Goal: Information Seeking & Learning: Learn about a topic

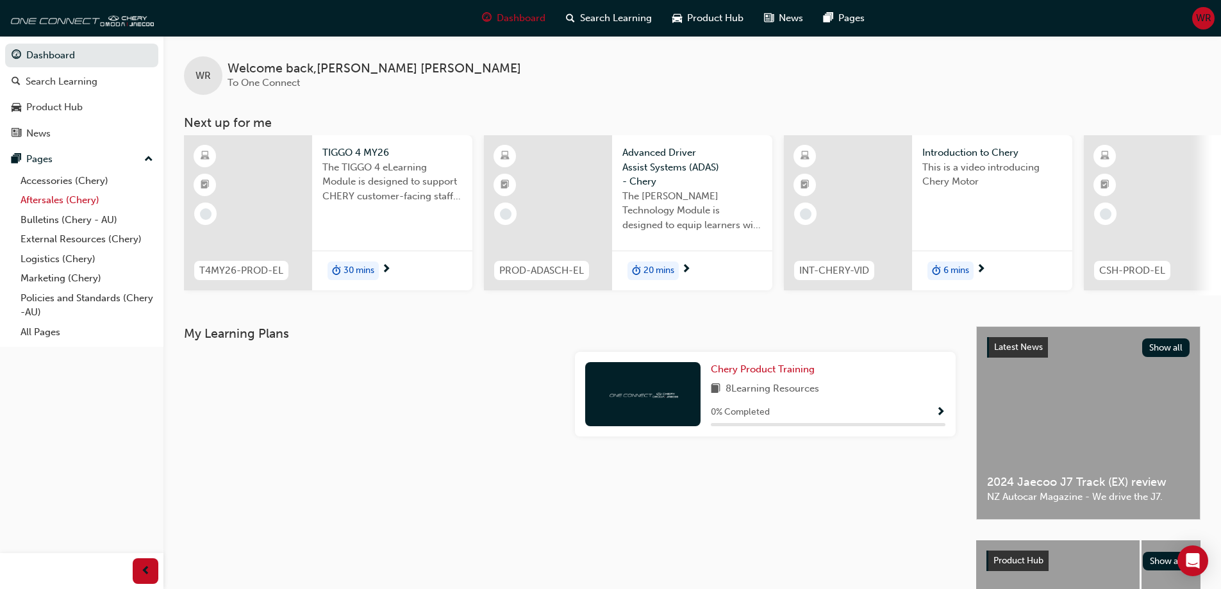
click at [49, 204] on link "Aftersales (Chery)" at bounding box center [86, 200] width 143 height 20
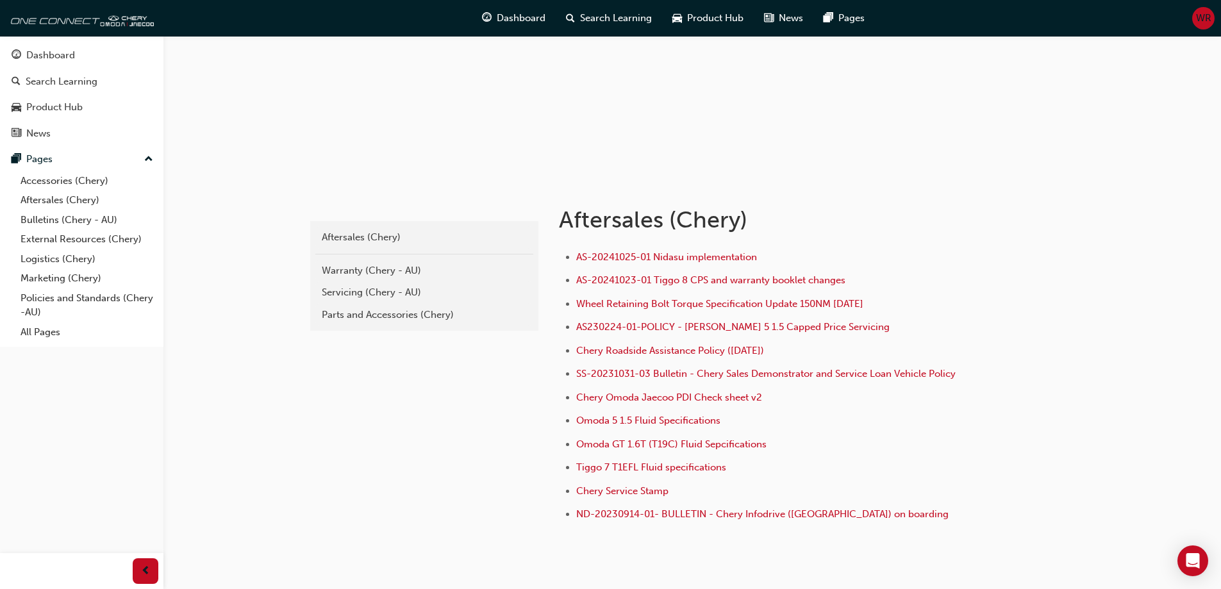
scroll to position [128, 0]
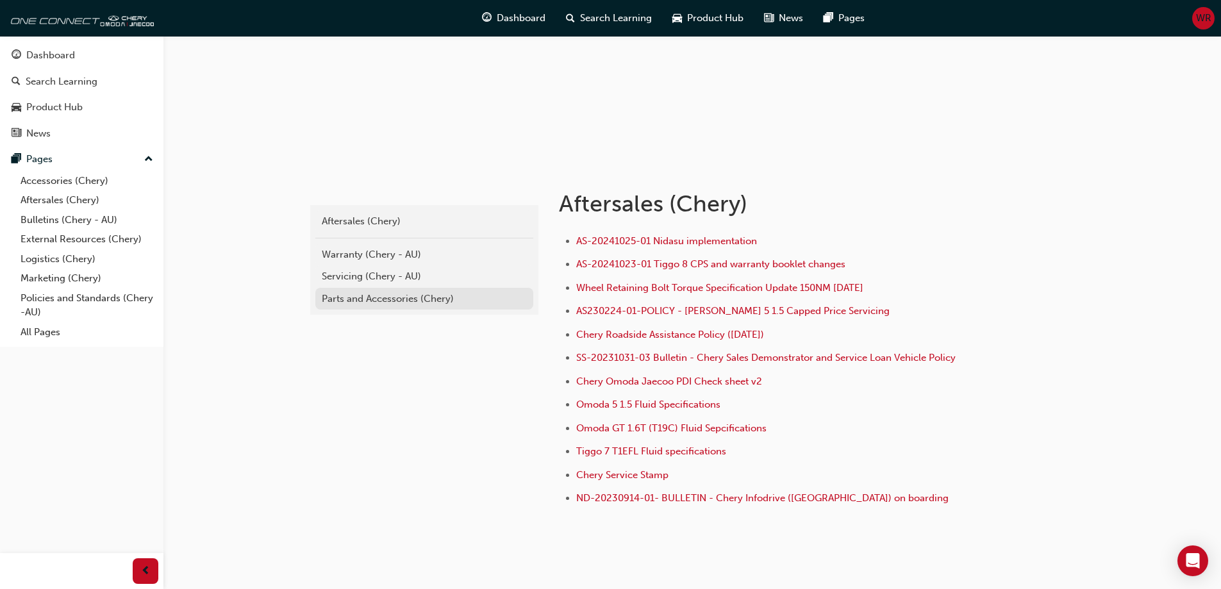
click at [383, 300] on div "Parts and Accessories (Chery)" at bounding box center [424, 299] width 205 height 15
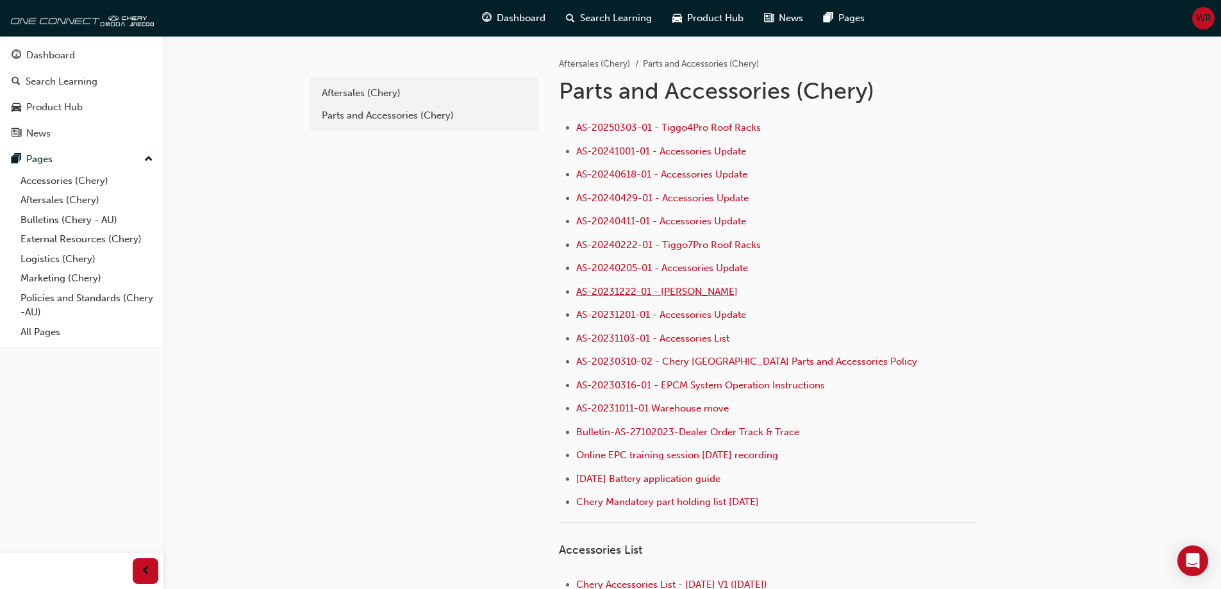
click at [712, 295] on span "AS-20231222-01 - [PERSON_NAME]" at bounding box center [656, 292] width 161 height 12
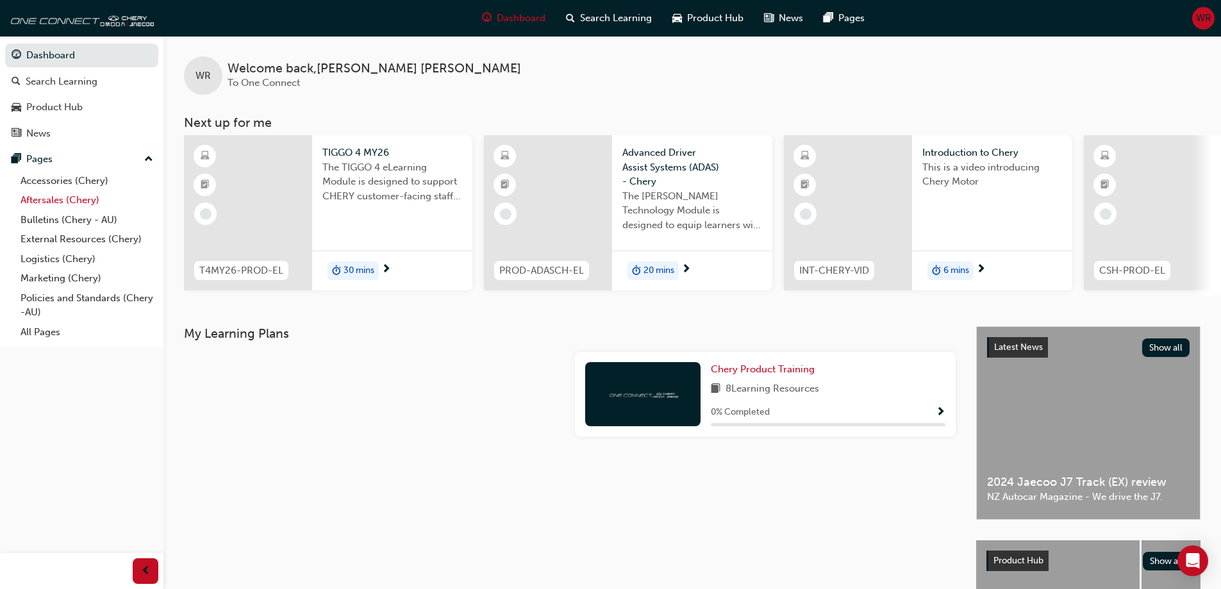
click at [42, 201] on link "Aftersales (Chery)" at bounding box center [86, 200] width 143 height 20
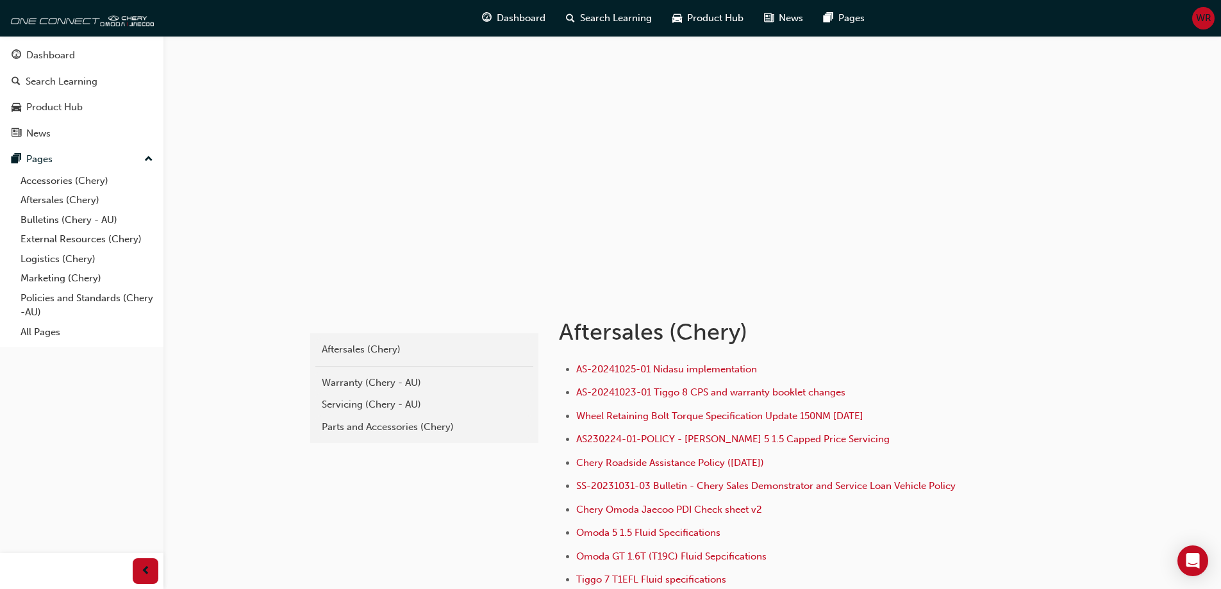
drag, startPoint x: 72, startPoint y: 350, endPoint x: 308, endPoint y: 512, distance: 286.1
click at [254, 502] on div "chery-aftersales Aftersales (Chery) Warranty (Chery - AU) Servicing (Chery - AU…" at bounding box center [610, 380] width 1221 height 761
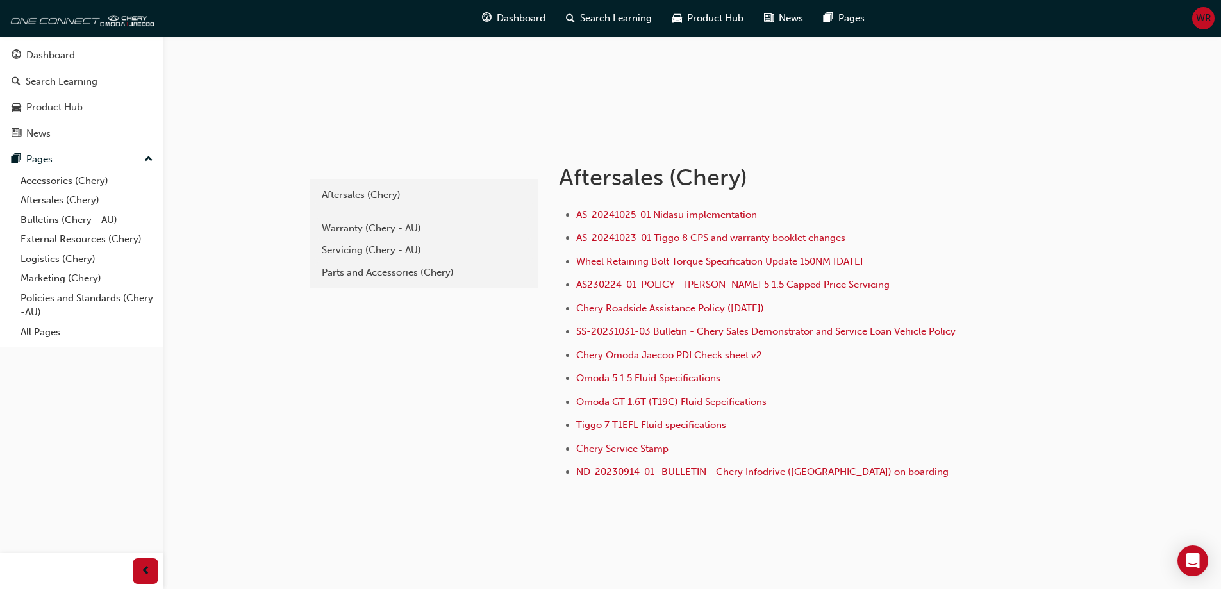
scroll to position [172, 0]
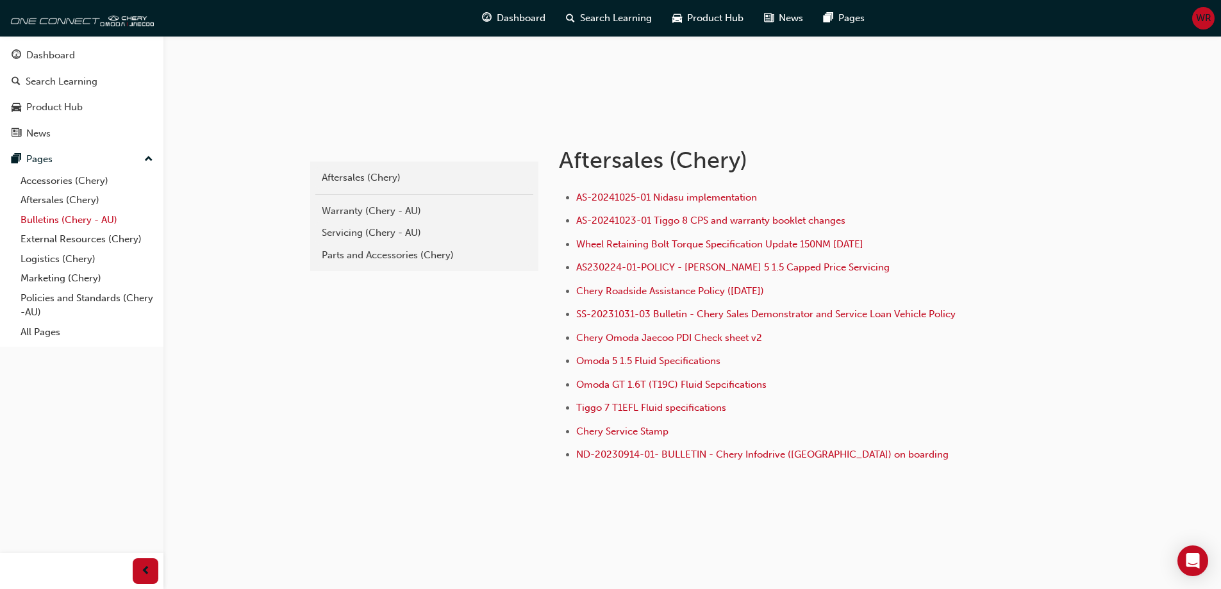
click at [37, 219] on link "Bulletins (Chery - AU)" at bounding box center [86, 220] width 143 height 20
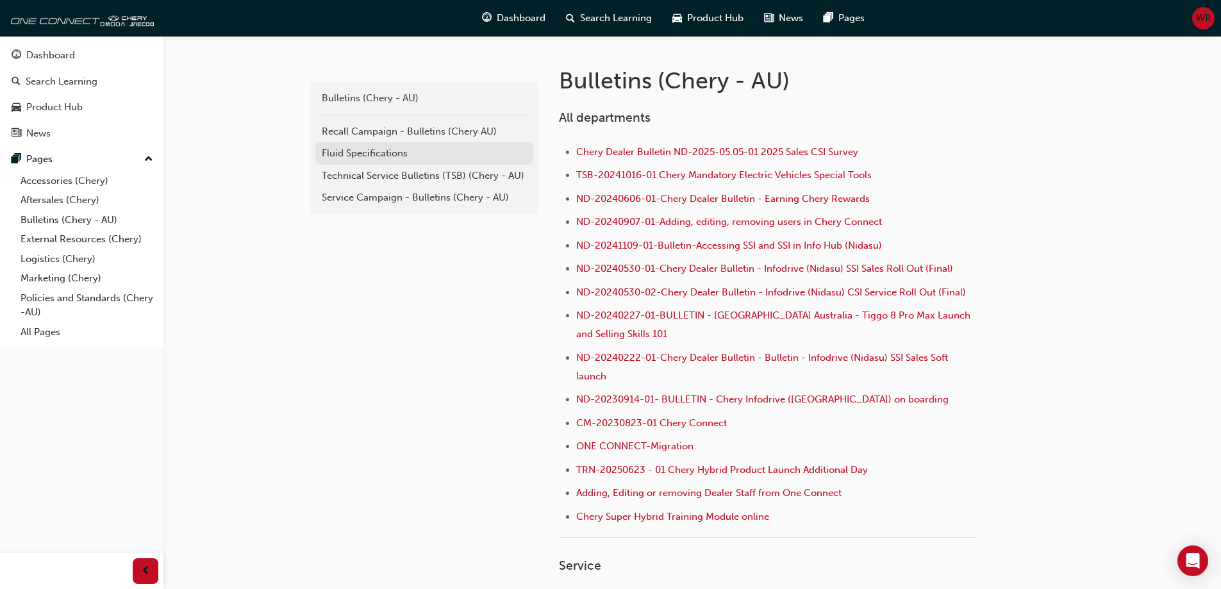
scroll to position [256, 0]
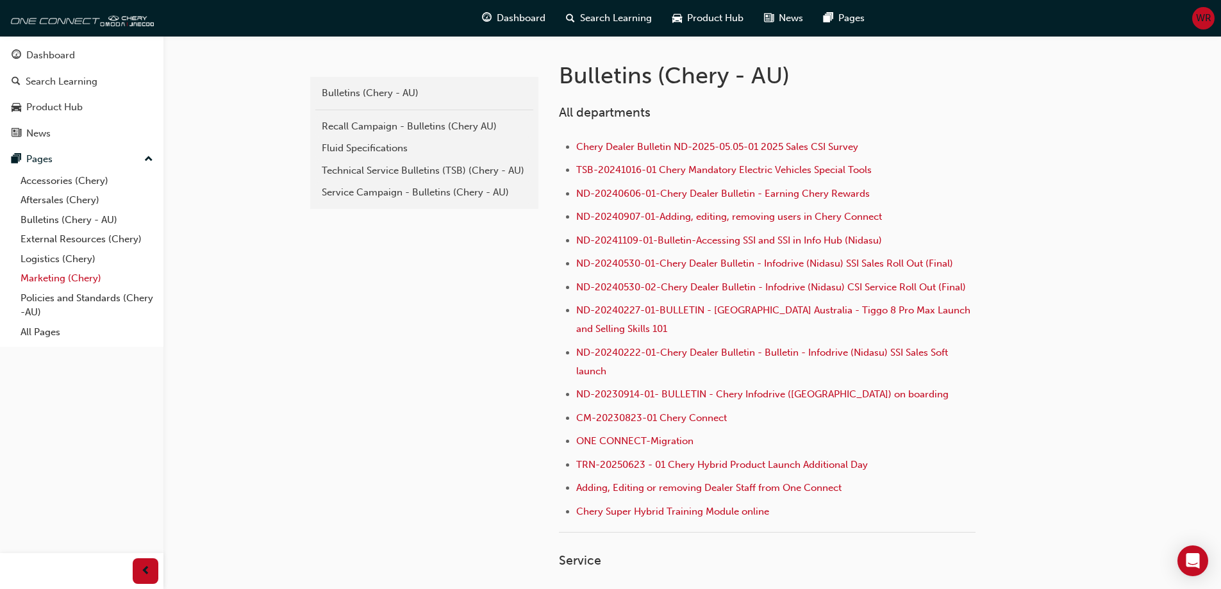
click at [58, 278] on link "Marketing (Chery)" at bounding box center [86, 278] width 143 height 20
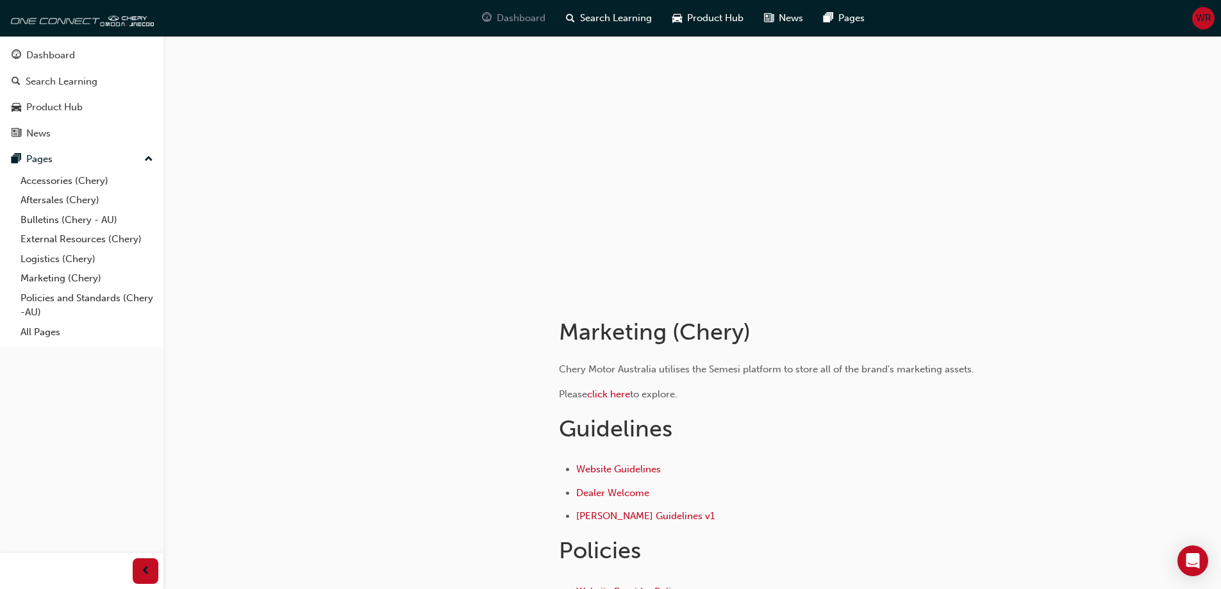
click at [511, 17] on span "Dashboard" at bounding box center [521, 18] width 49 height 15
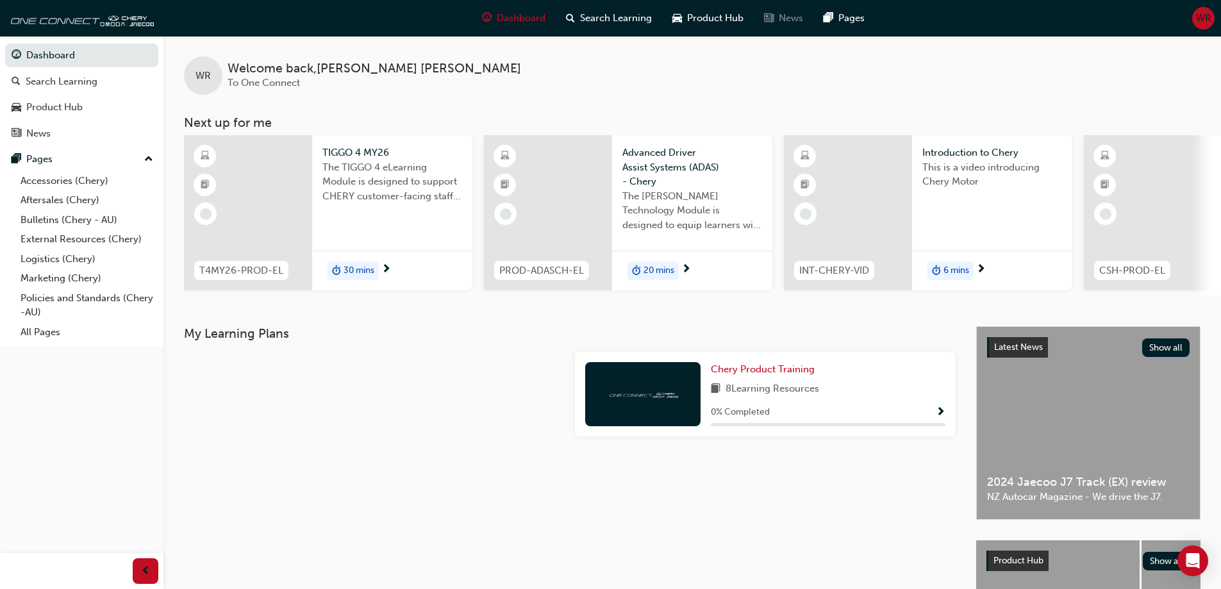
click at [787, 21] on span "News" at bounding box center [790, 18] width 24 height 15
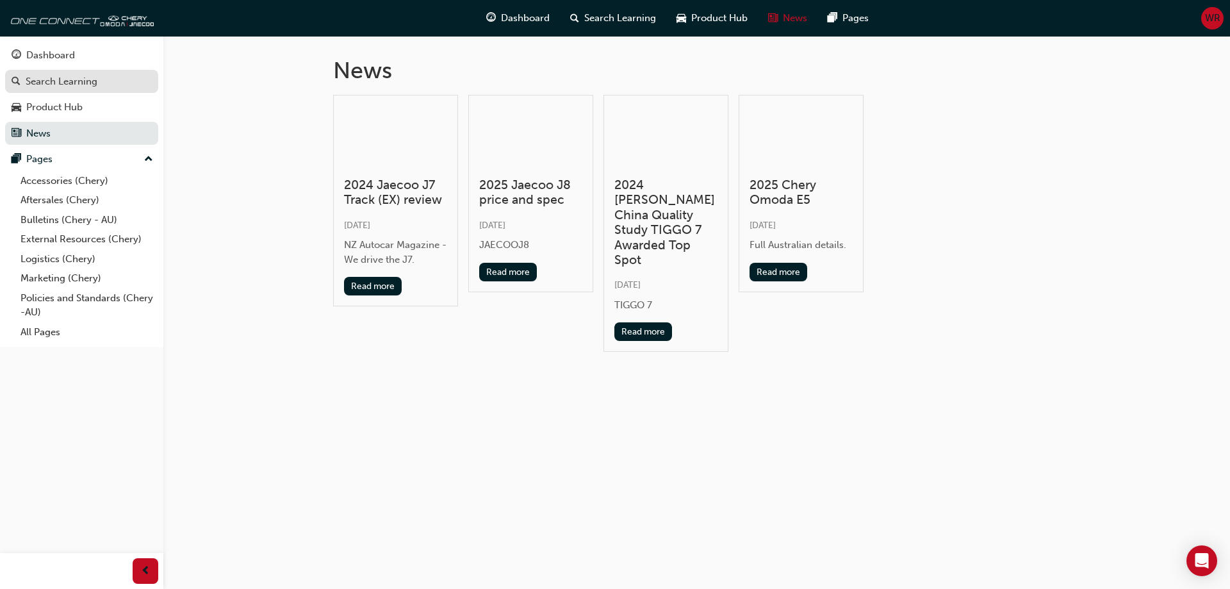
click at [76, 86] on div "Search Learning" at bounding box center [62, 81] width 72 height 15
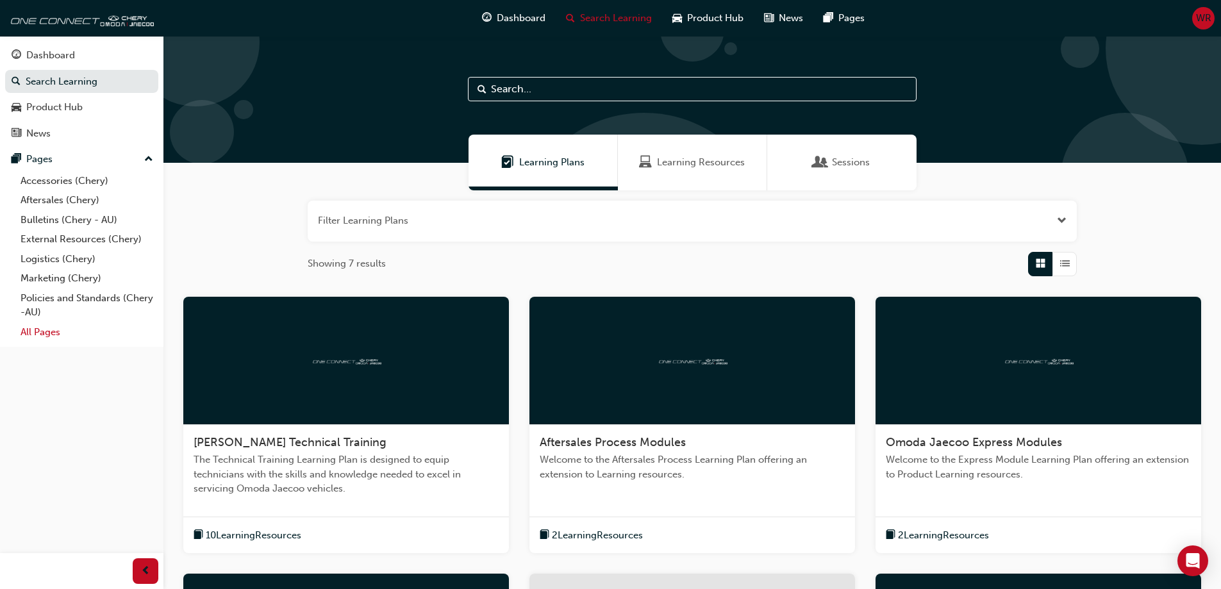
click at [45, 333] on link "All Pages" at bounding box center [86, 332] width 143 height 20
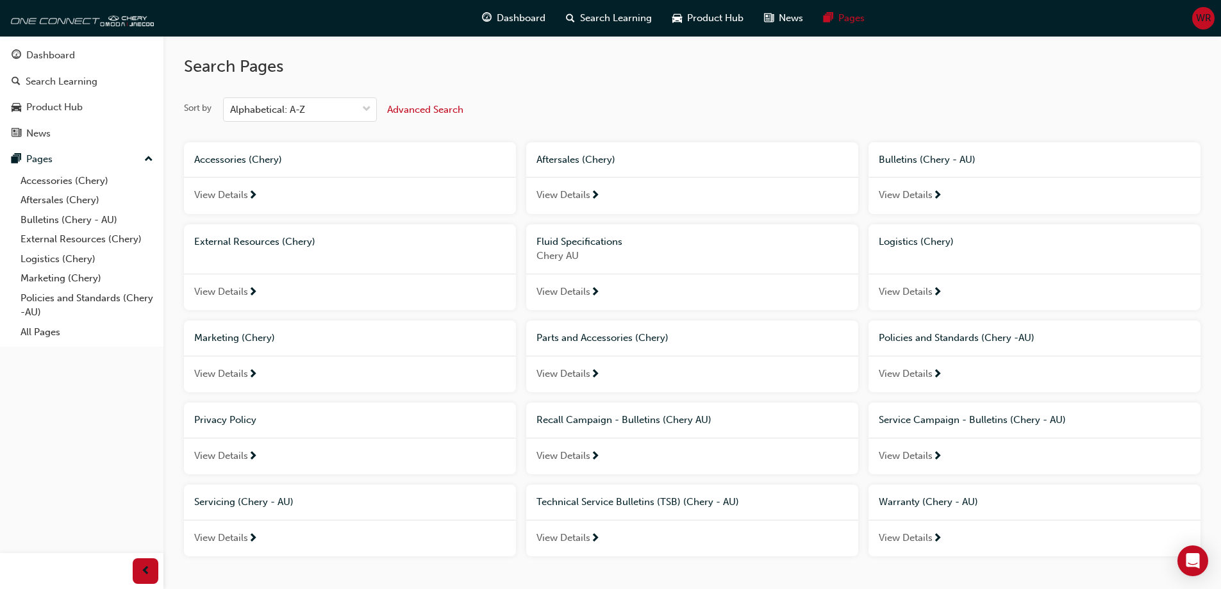
click at [420, 109] on span "Advanced Search" at bounding box center [425, 110] width 76 height 12
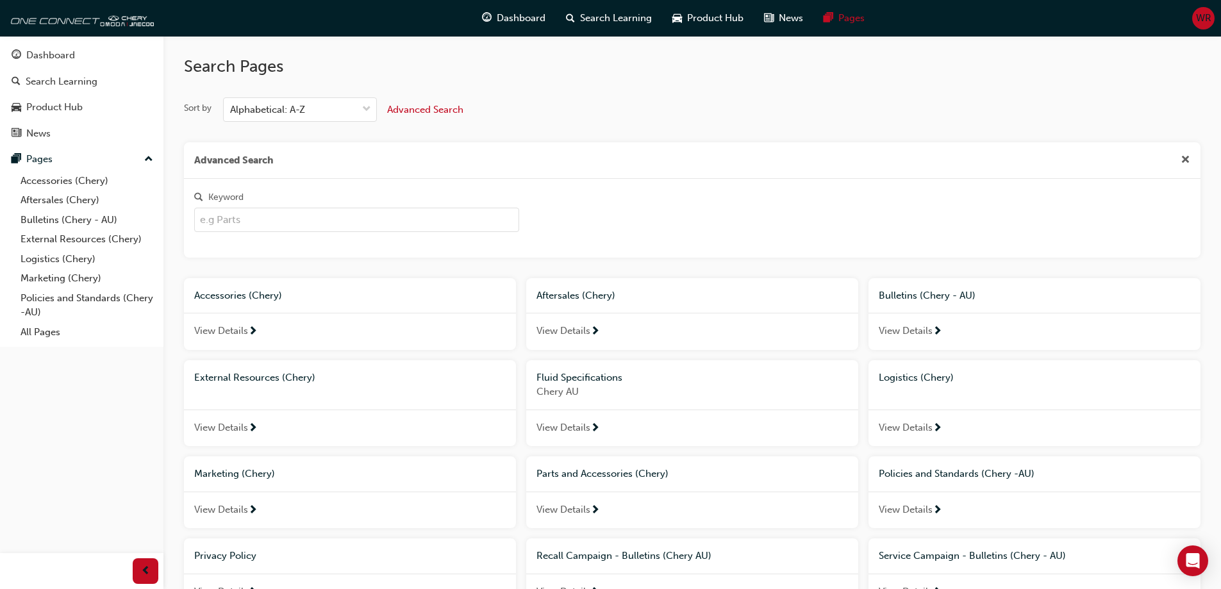
click at [283, 219] on input "Keyword" at bounding box center [356, 220] width 325 height 24
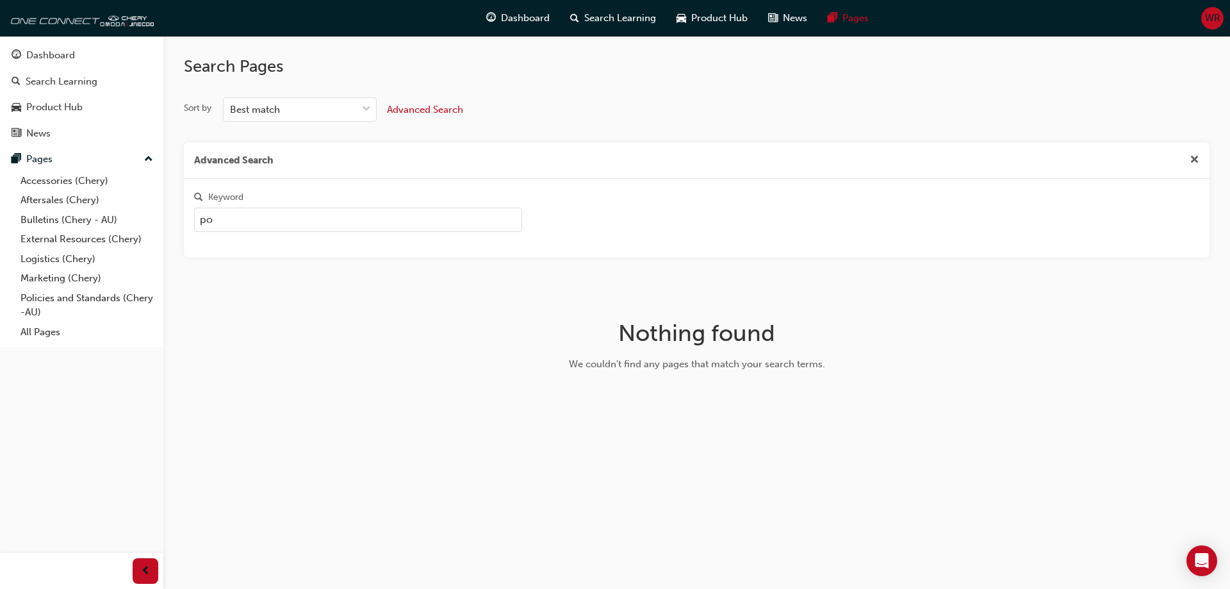
type input "p"
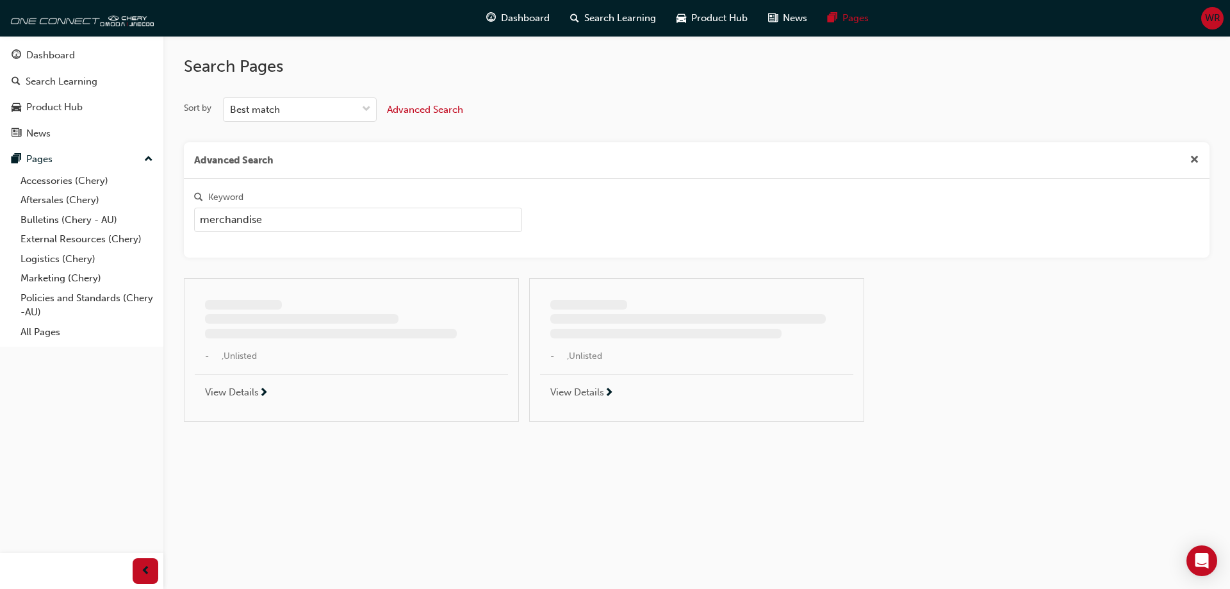
type input "merchandise"
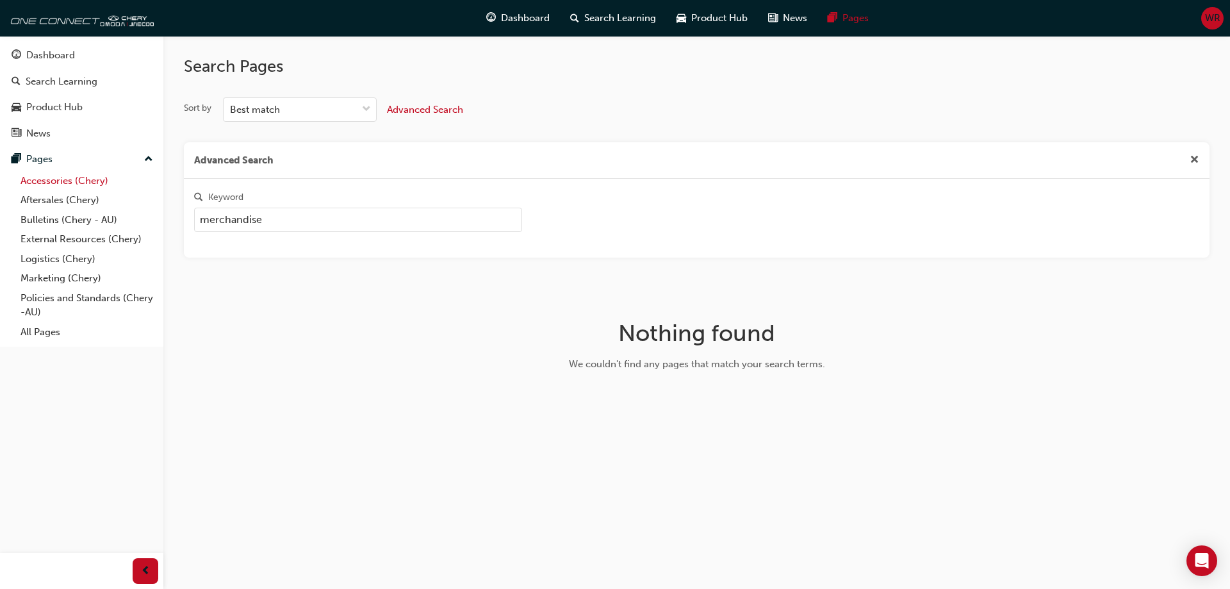
click at [75, 179] on link "Accessories (Chery)" at bounding box center [86, 181] width 143 height 20
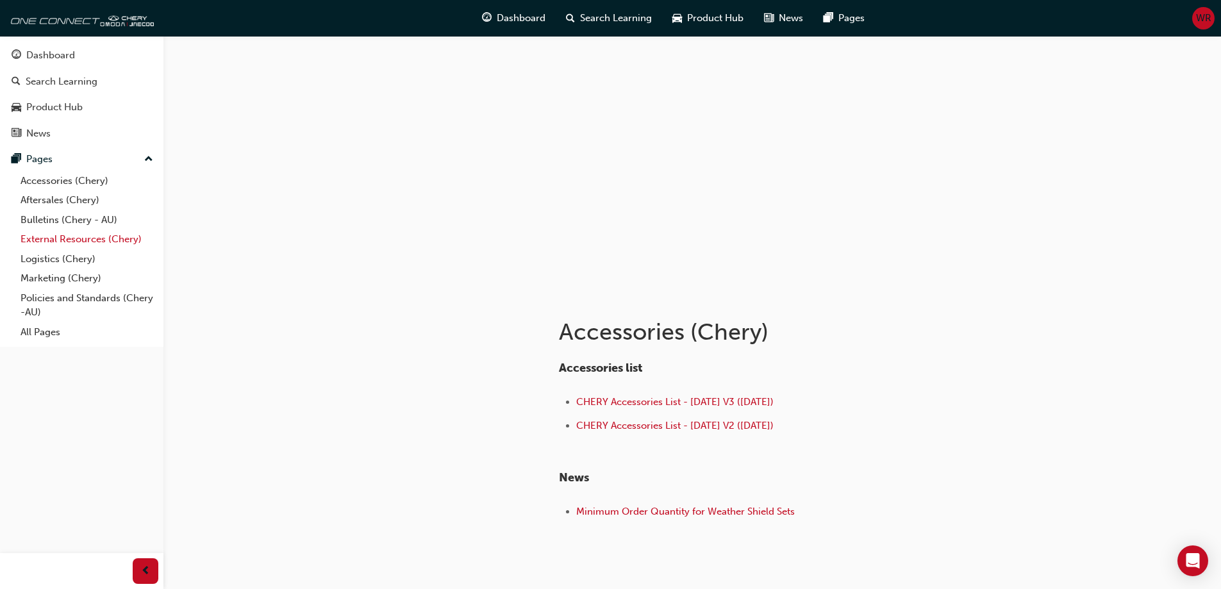
click at [88, 238] on link "External Resources (Chery)" at bounding box center [86, 239] width 143 height 20
